Goal: Information Seeking & Learning: Learn about a topic

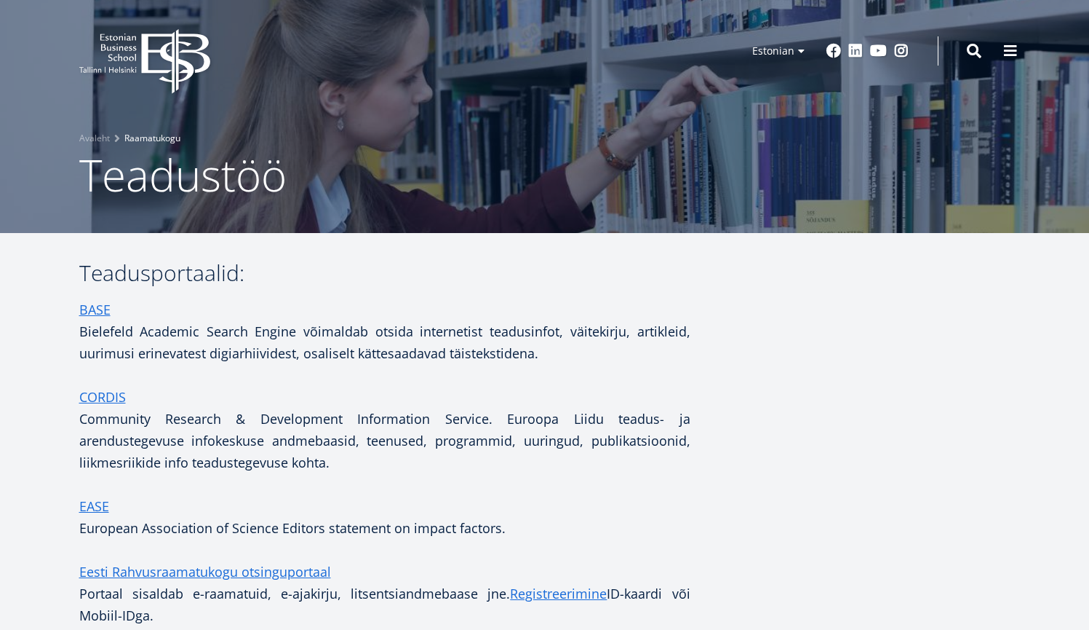
click at [140, 136] on link "Raamatukogu" at bounding box center [152, 138] width 56 height 15
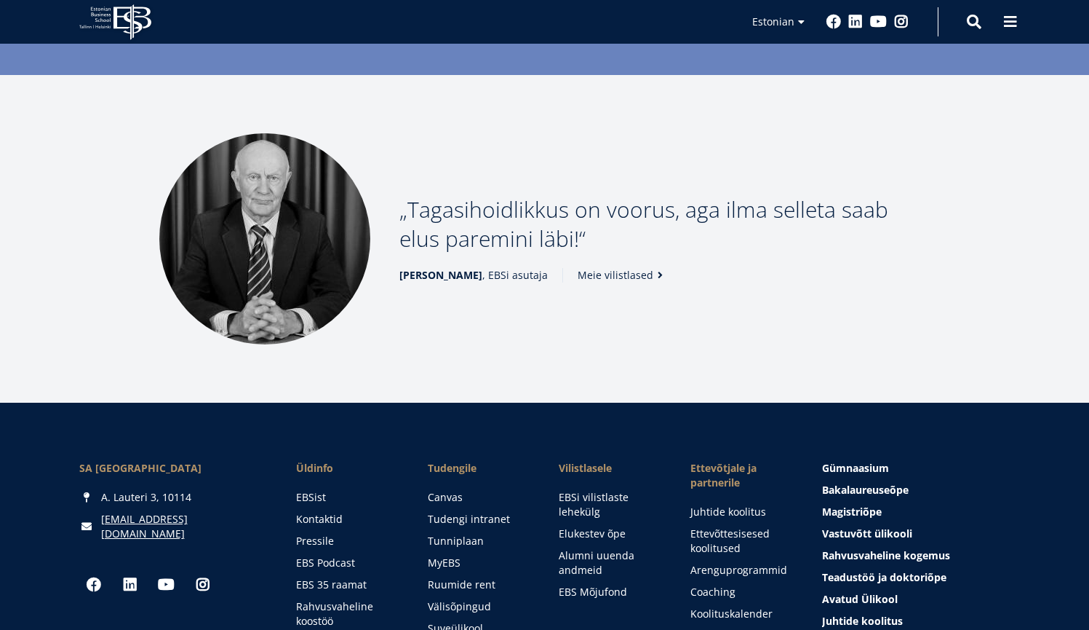
scroll to position [1987, 0]
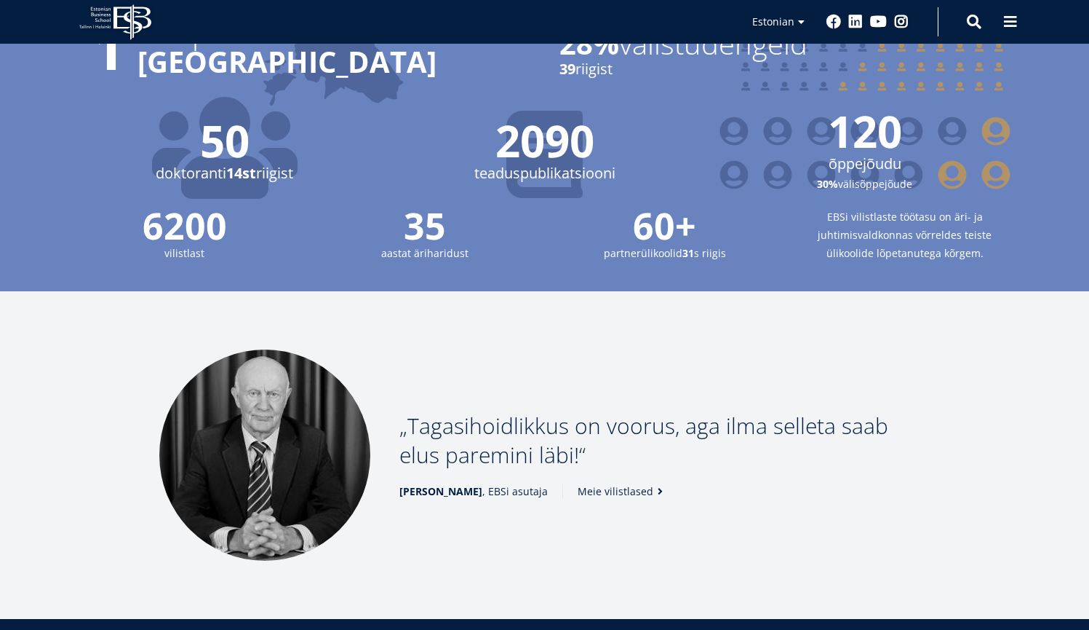
scroll to position [1987, 0]
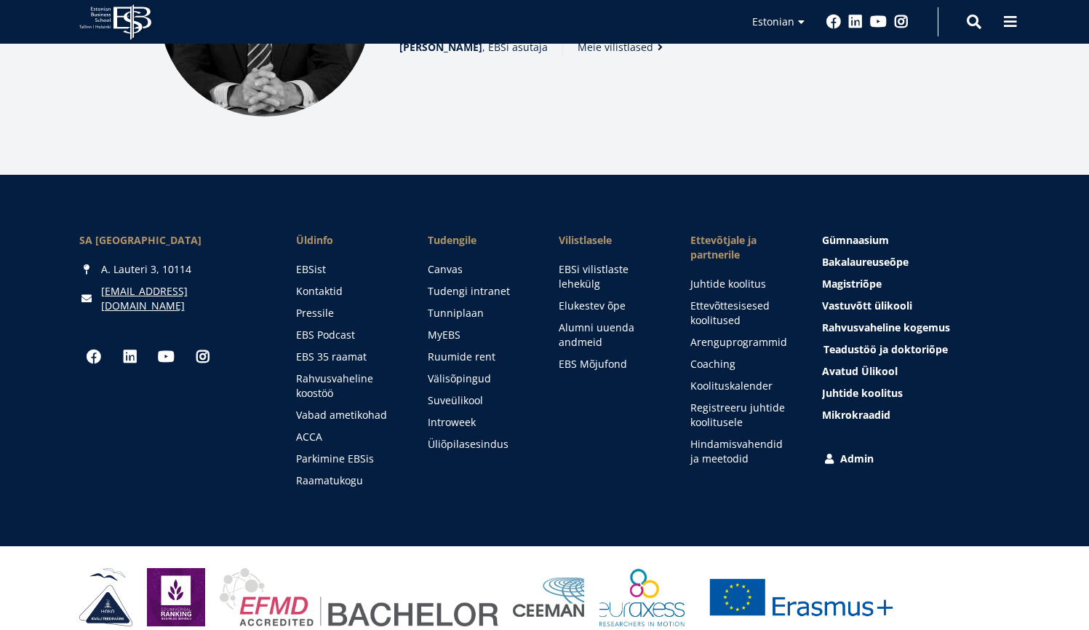
click at [857, 342] on span "Teadustöö ja doktoriõpe Tutvu" at bounding box center [886, 349] width 124 height 14
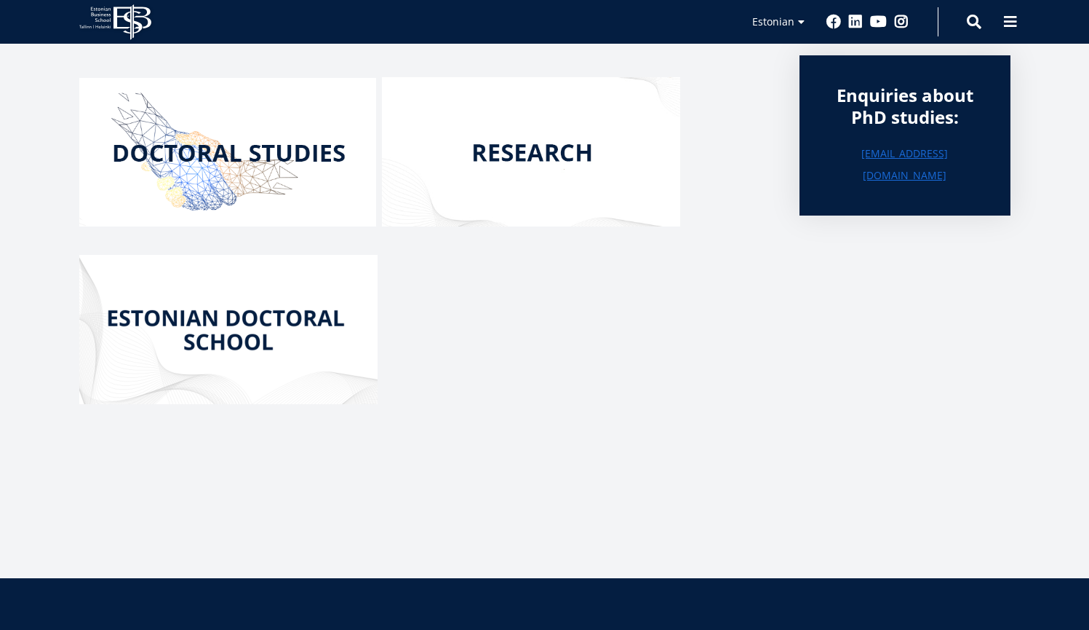
click at [272, 152] on img at bounding box center [227, 152] width 297 height 148
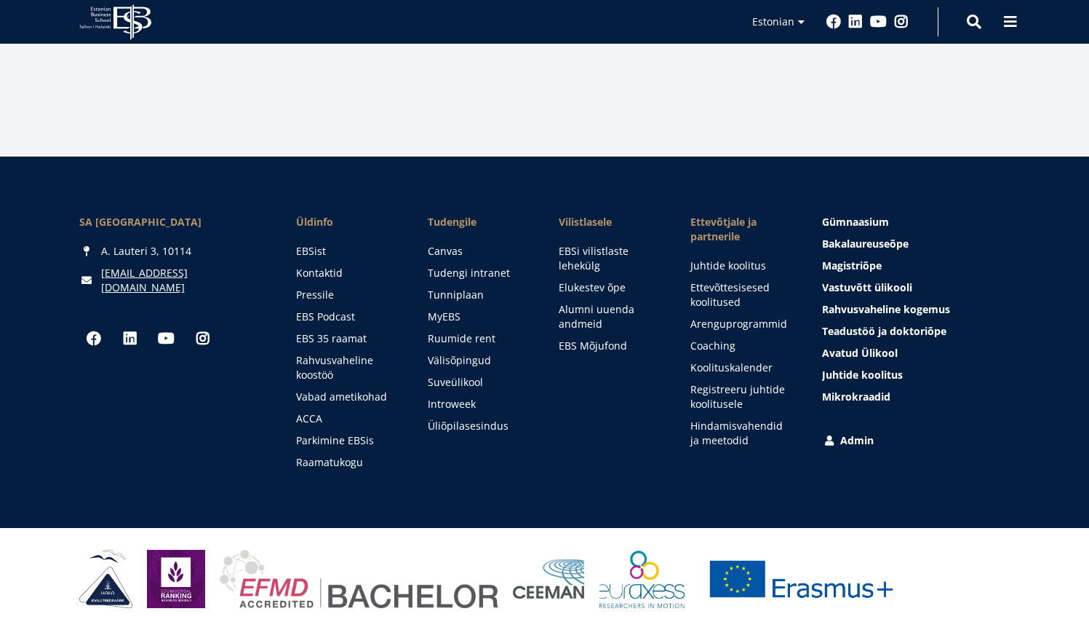
scroll to position [654, 0]
